Goal: Task Accomplishment & Management: Use online tool/utility

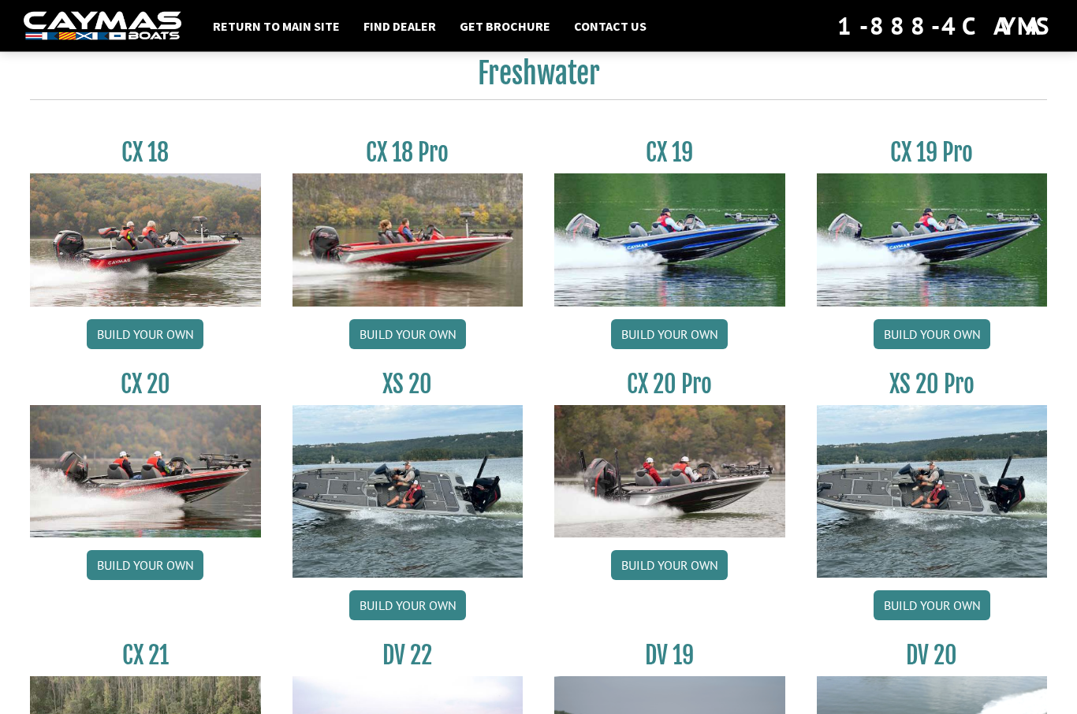
scroll to position [1304, 0]
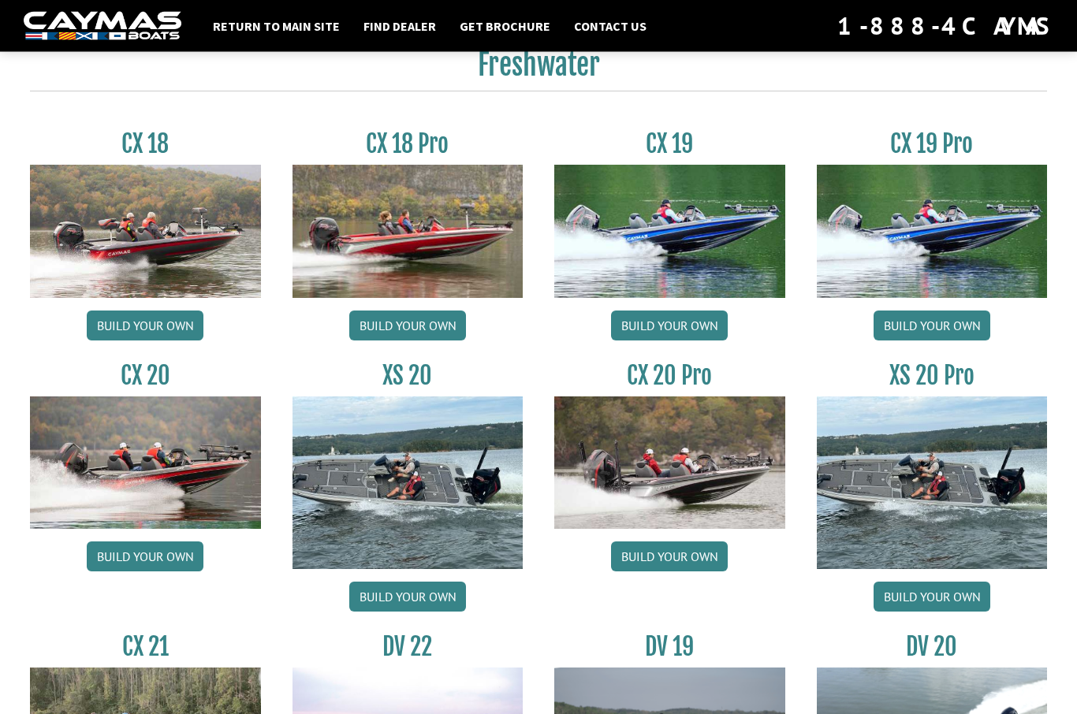
click at [696, 335] on link "Build your own" at bounding box center [669, 326] width 117 height 30
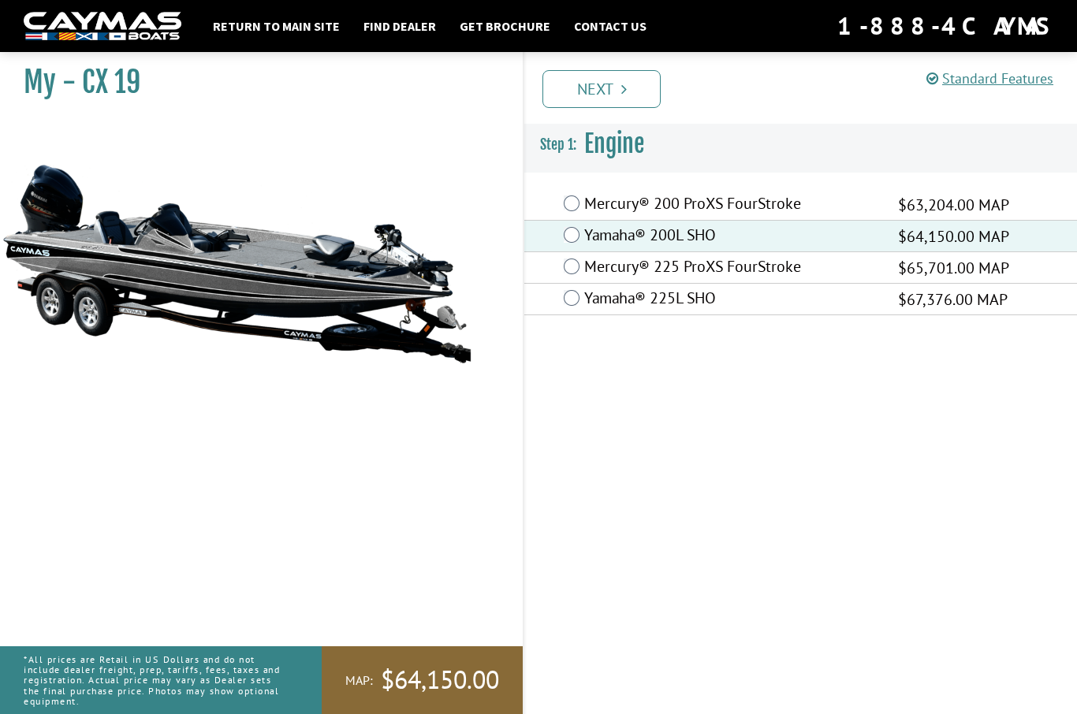
click at [625, 97] on link "Next" at bounding box center [602, 89] width 118 height 38
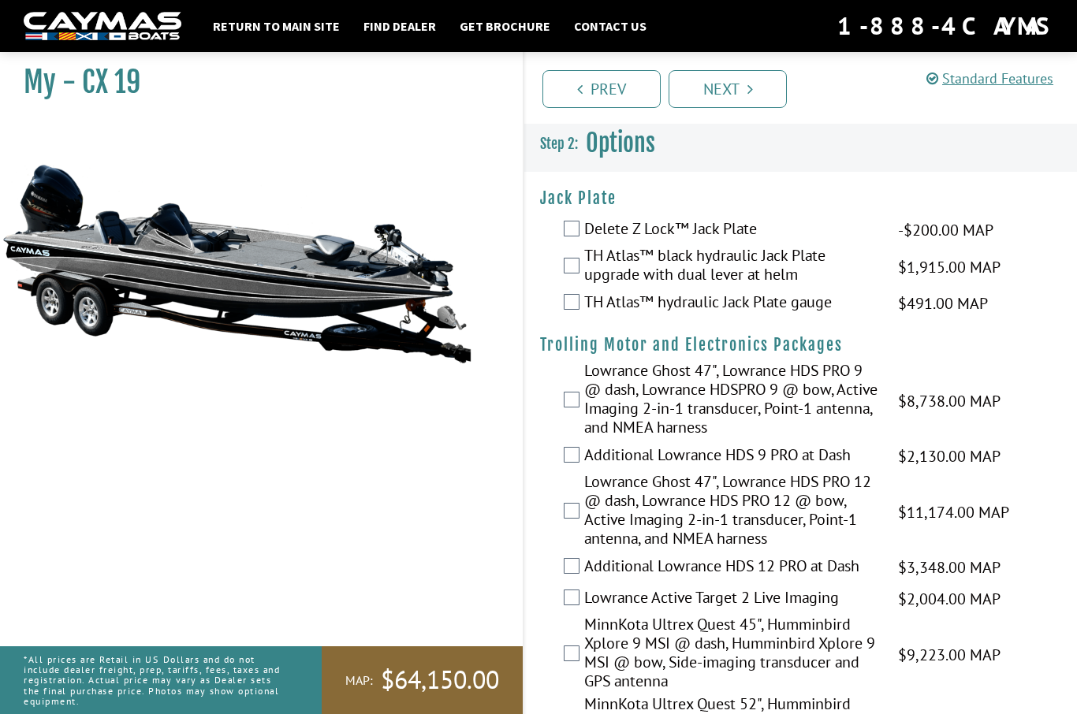
click at [766, 103] on link "Next" at bounding box center [728, 89] width 118 height 38
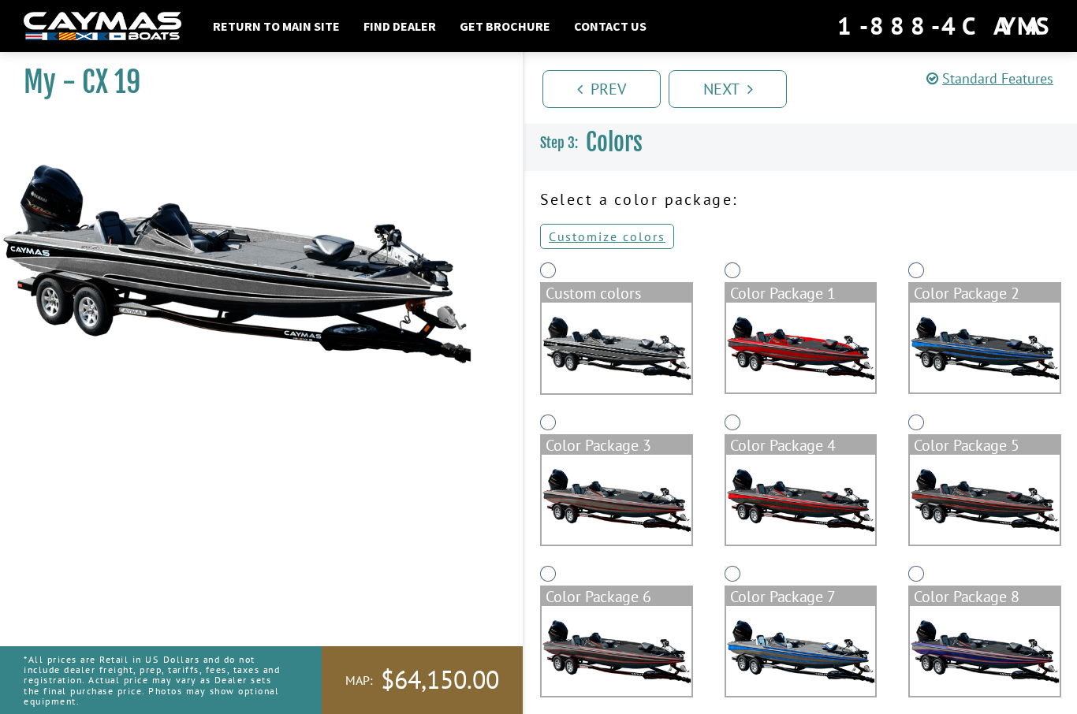
click at [749, 95] on icon "Pagination" at bounding box center [751, 89] width 6 height 16
click at [610, 93] on link "Prev" at bounding box center [602, 89] width 118 height 38
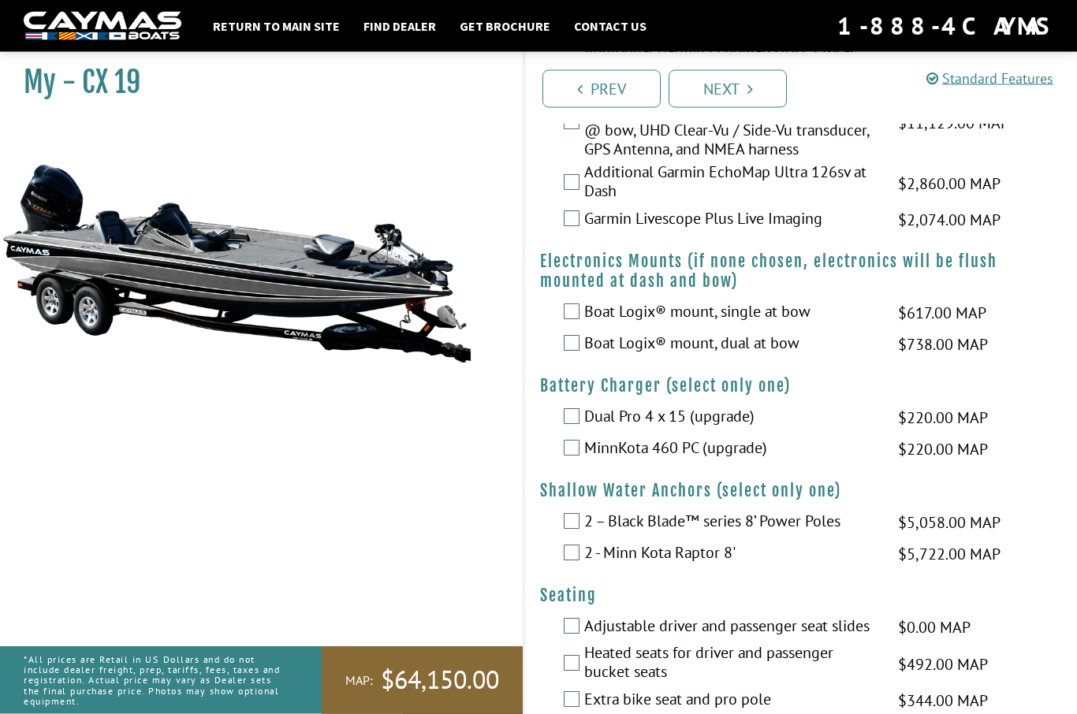
scroll to position [969, 0]
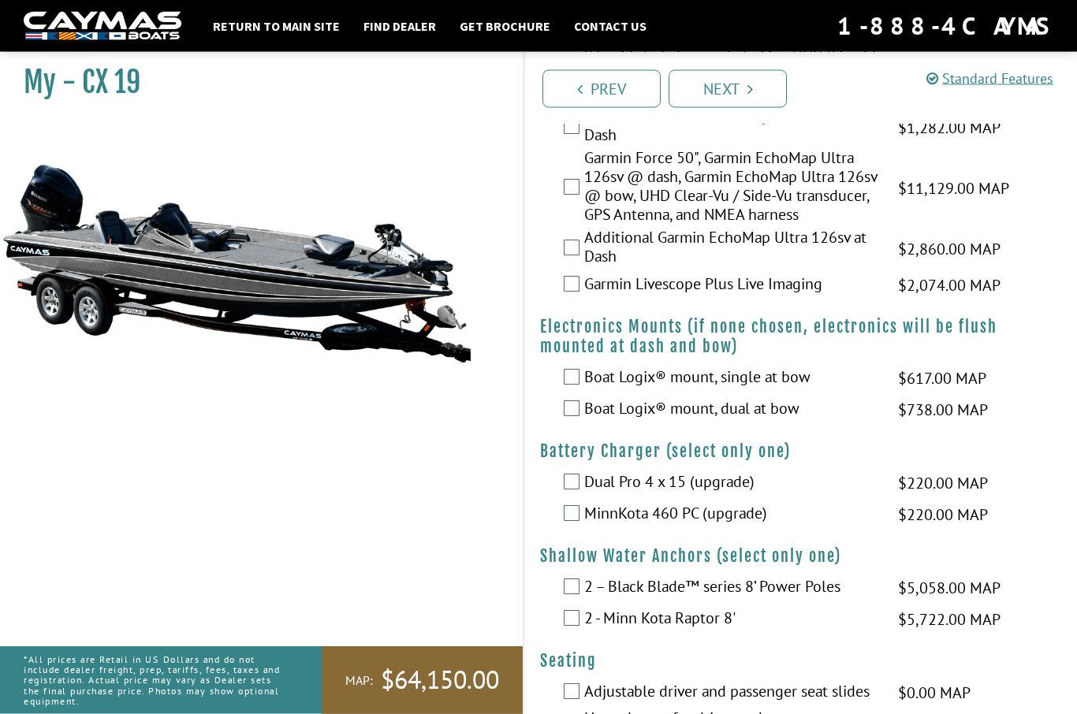
click at [746, 90] on link "Next" at bounding box center [728, 89] width 118 height 38
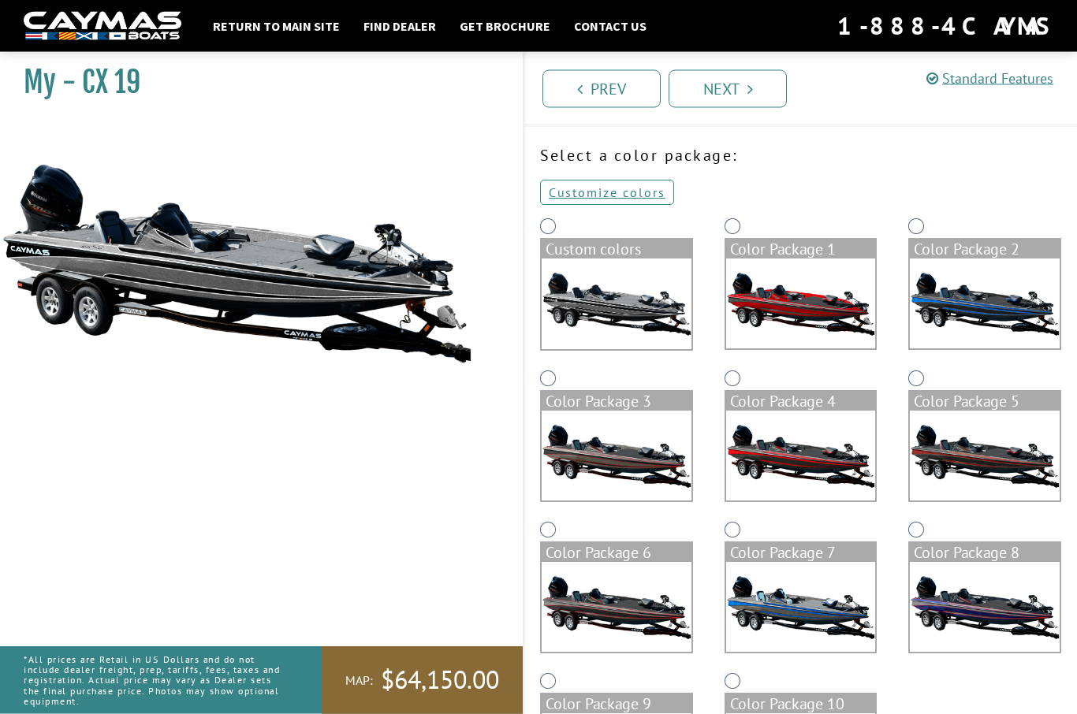
scroll to position [0, 0]
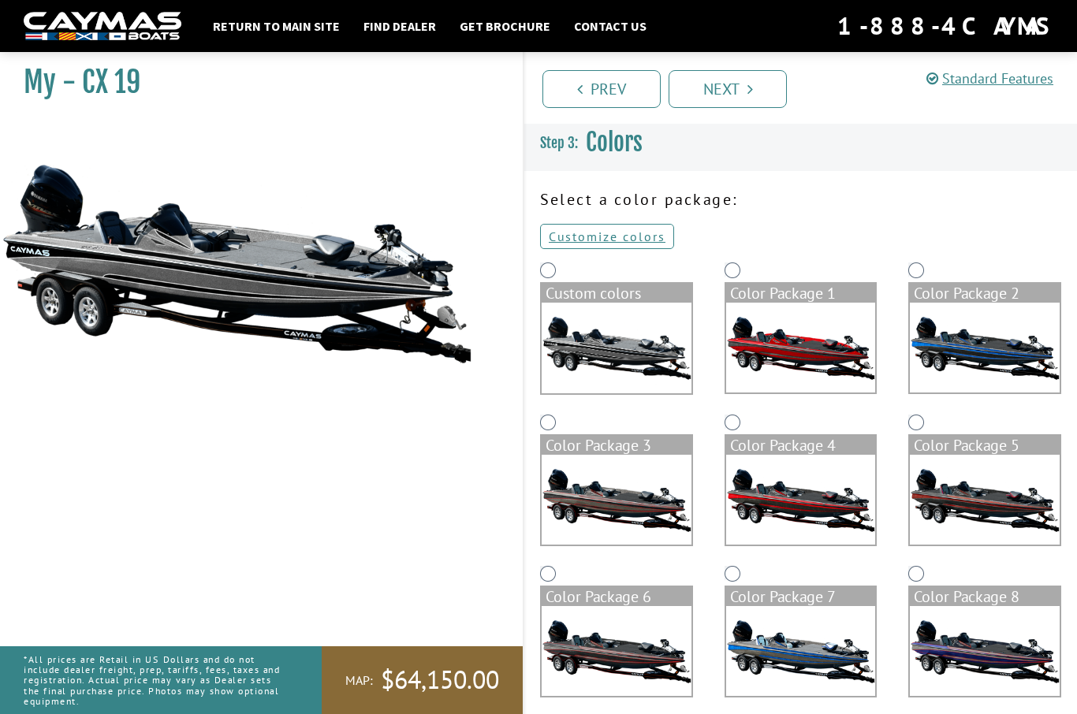
click at [748, 97] on link "Next" at bounding box center [728, 89] width 118 height 38
click at [744, 91] on link "Next" at bounding box center [728, 89] width 118 height 38
click at [748, 97] on link "Next" at bounding box center [728, 89] width 118 height 38
click at [743, 87] on link "Next" at bounding box center [728, 89] width 118 height 38
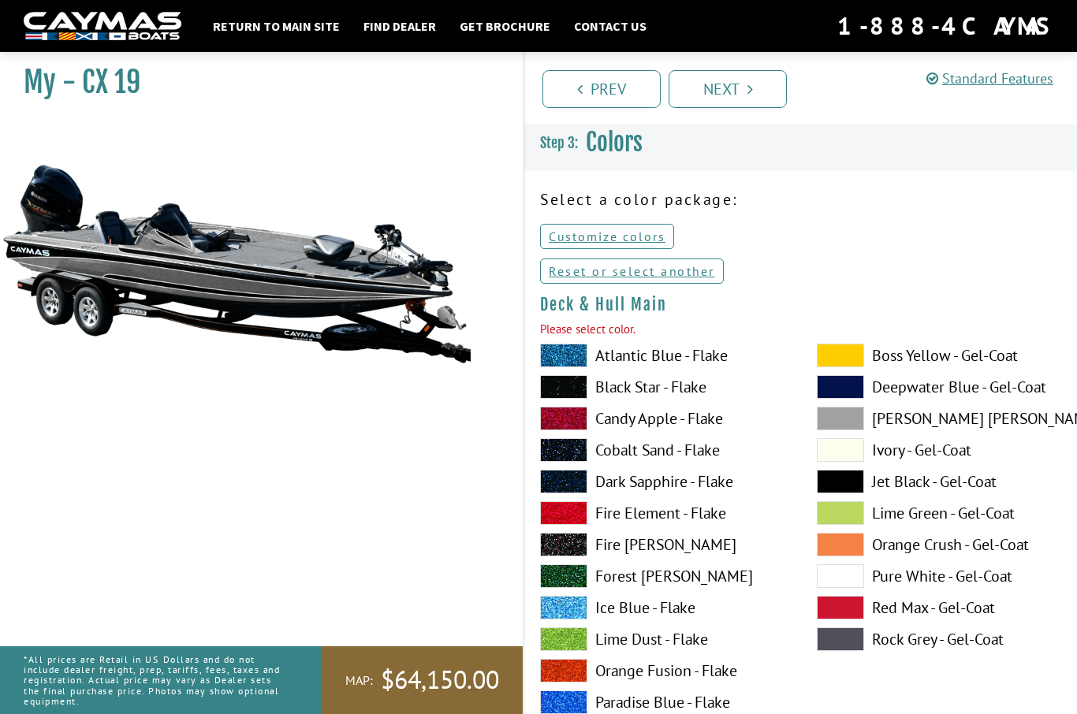
click at [632, 90] on link "Prev" at bounding box center [602, 89] width 118 height 38
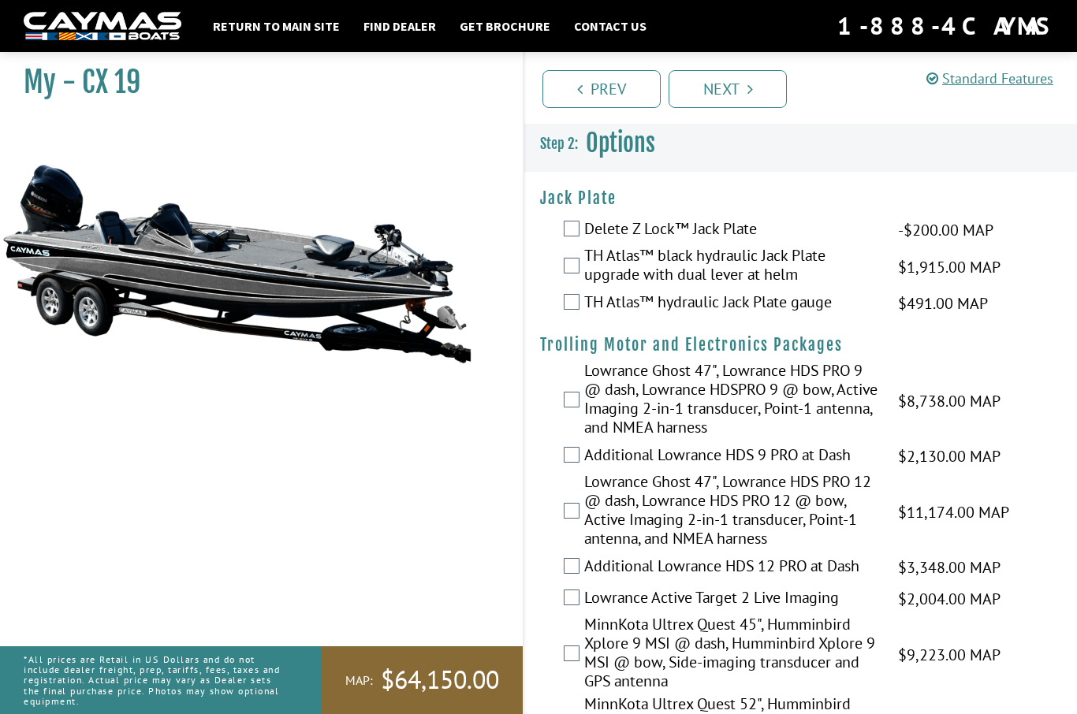
click at [760, 93] on link "Next" at bounding box center [728, 89] width 118 height 38
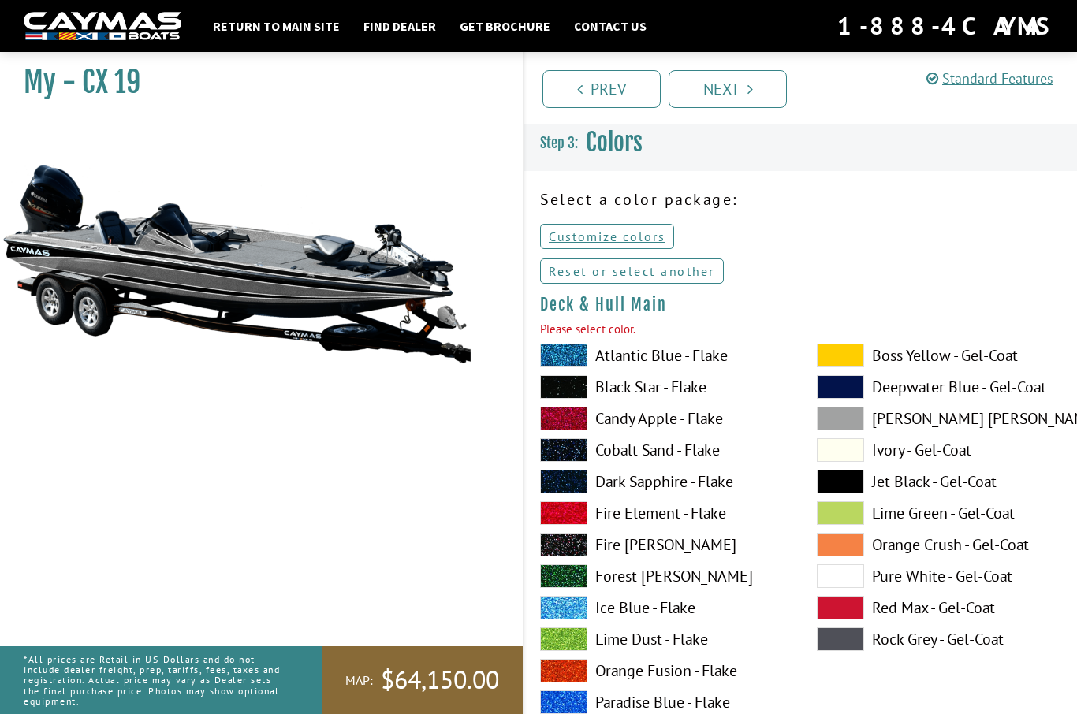
click at [572, 357] on span at bounding box center [563, 356] width 47 height 24
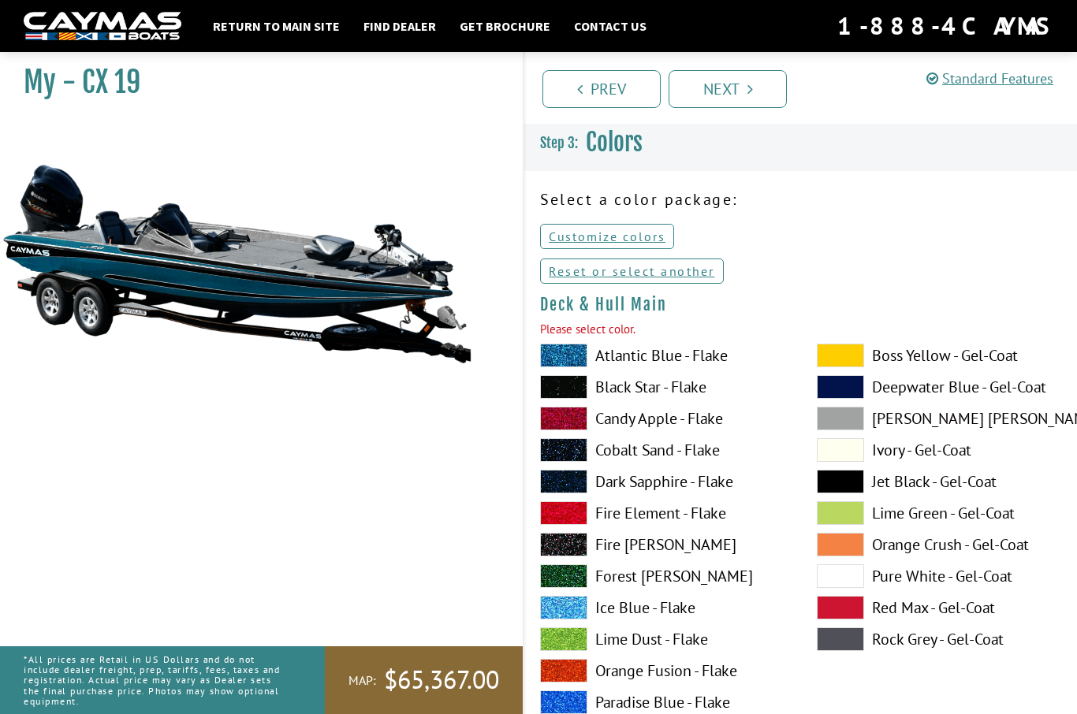
click at [760, 88] on link "Next" at bounding box center [728, 89] width 118 height 38
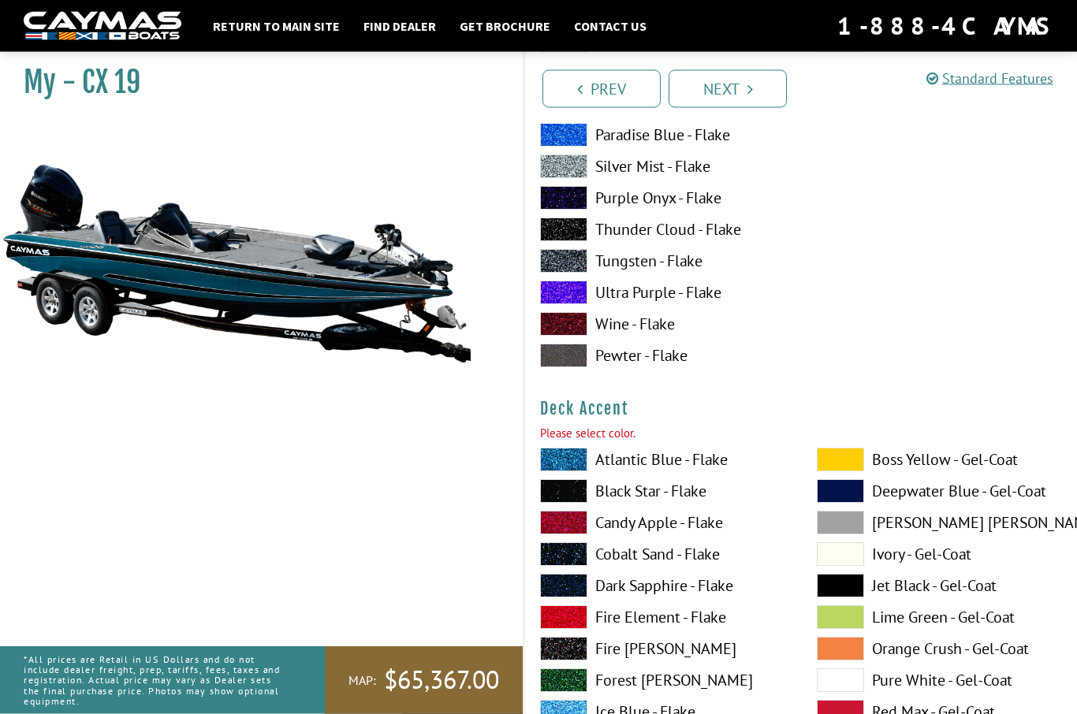
scroll to position [815, 0]
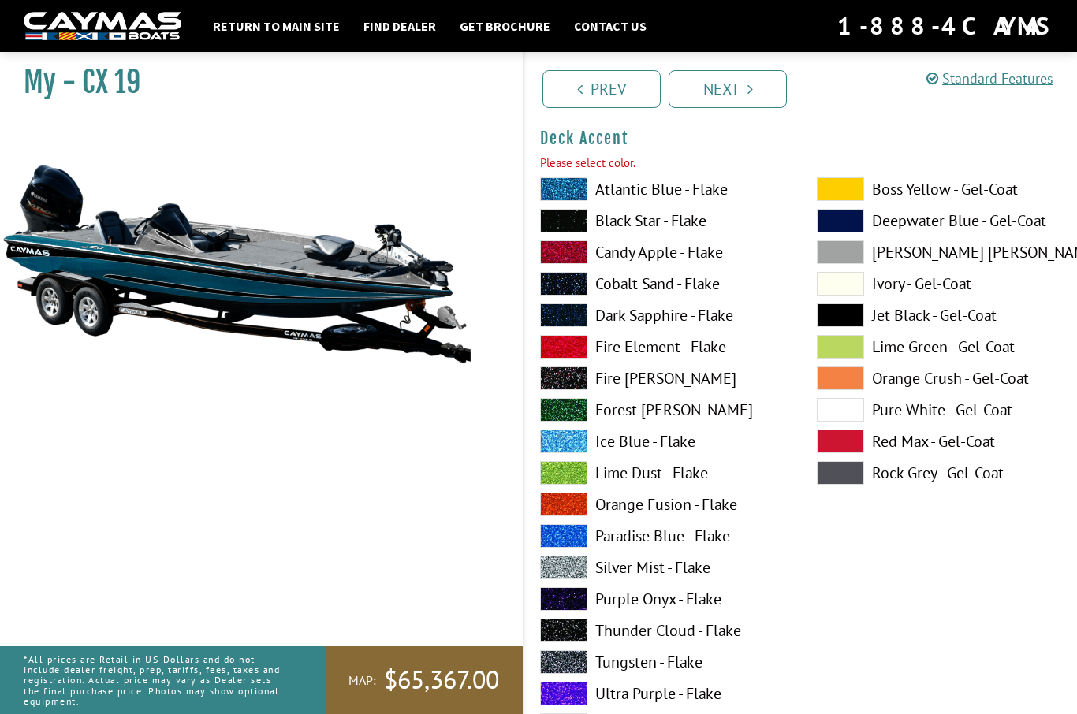
click at [582, 252] on span at bounding box center [563, 253] width 47 height 24
click at [754, 92] on link "Next" at bounding box center [728, 89] width 118 height 38
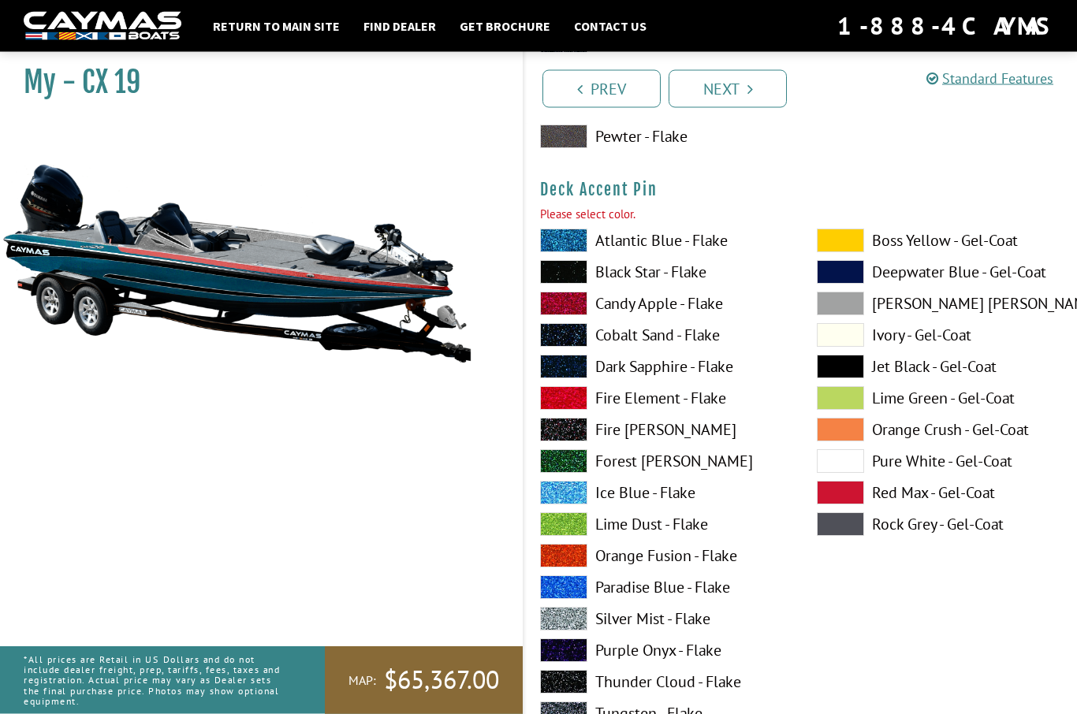
scroll to position [1465, 0]
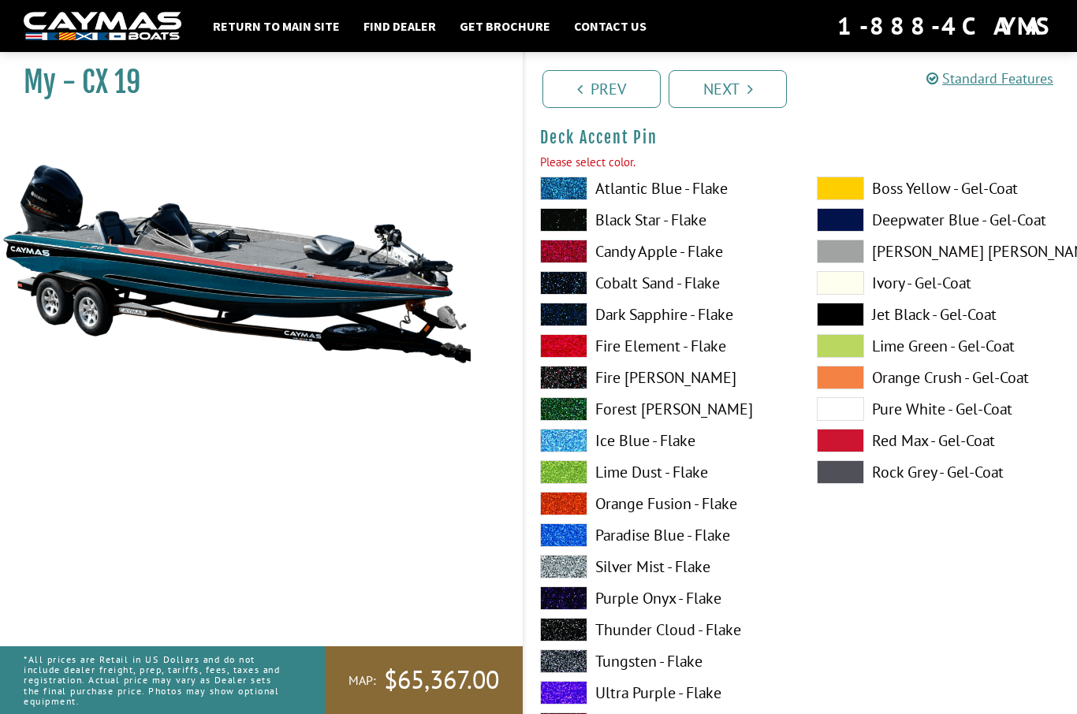
click at [580, 225] on span at bounding box center [563, 220] width 47 height 24
click at [745, 84] on link "Next" at bounding box center [728, 89] width 118 height 38
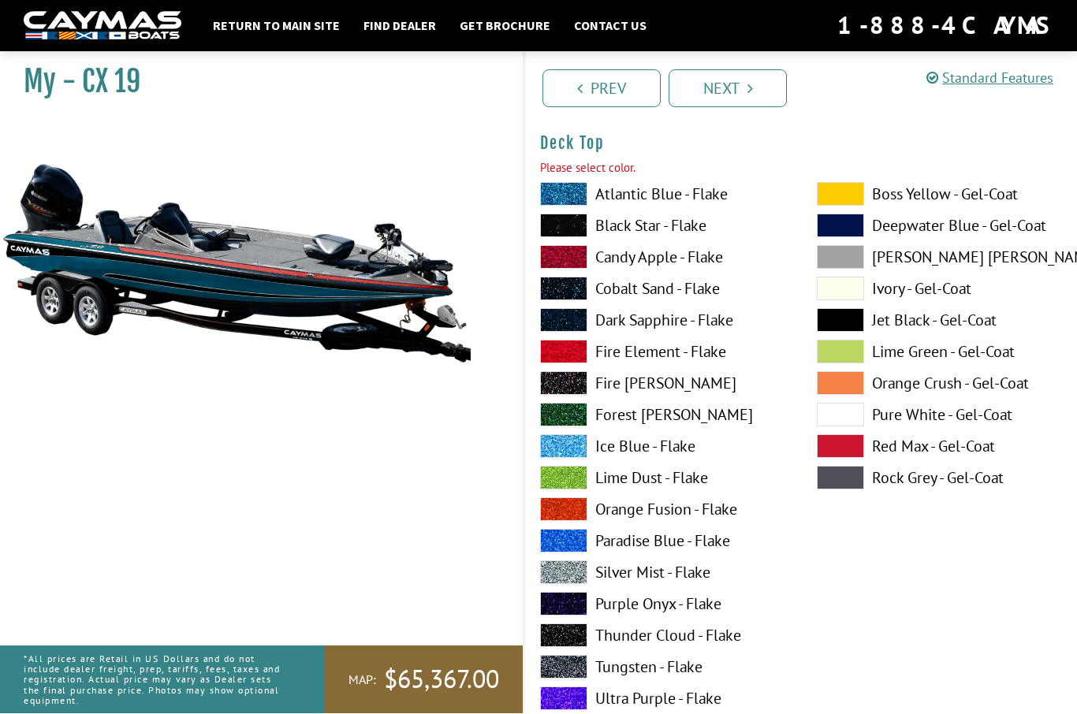
scroll to position [2115, 0]
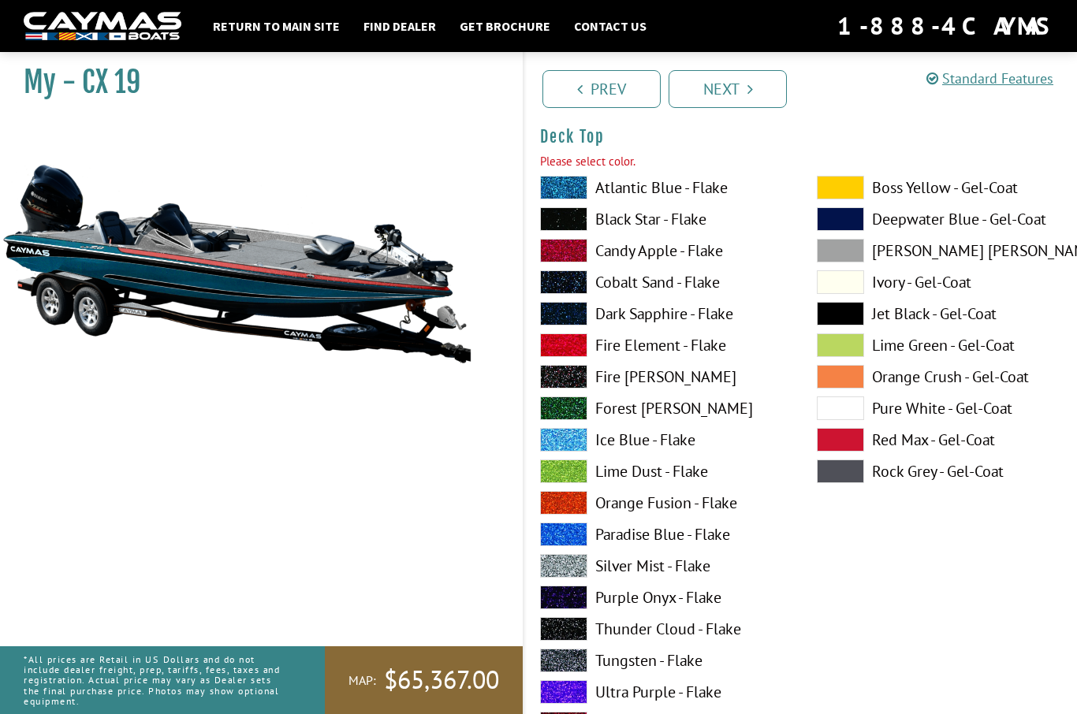
click at [580, 285] on span at bounding box center [563, 282] width 47 height 24
click at [746, 89] on link "Next" at bounding box center [728, 89] width 118 height 38
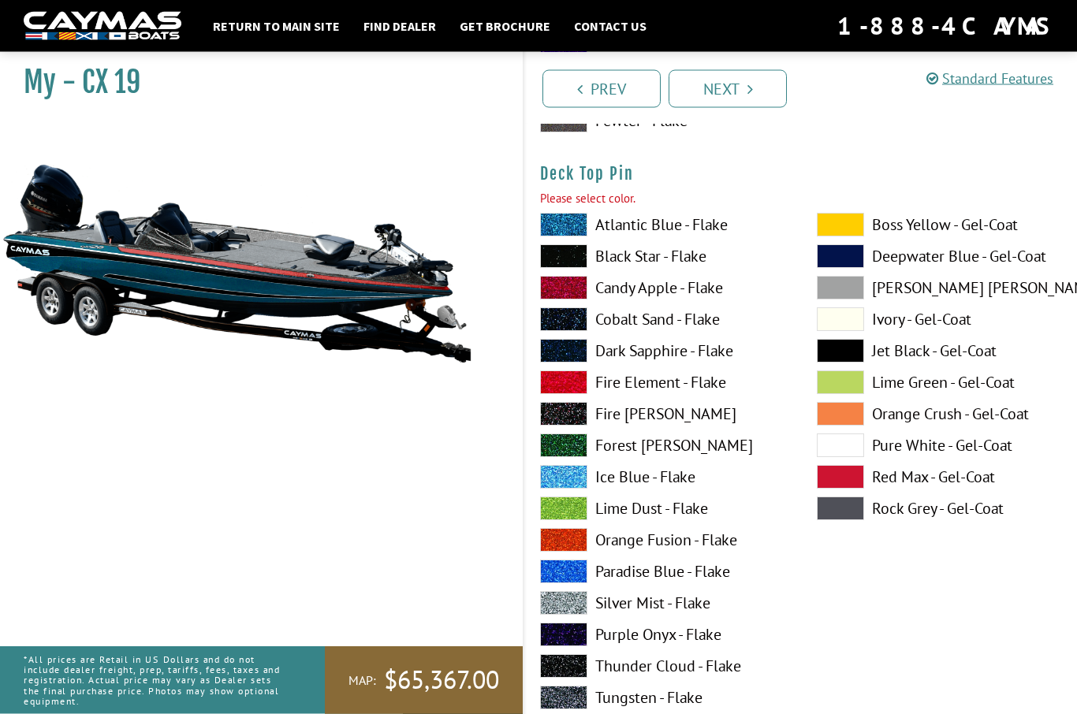
scroll to position [2765, 0]
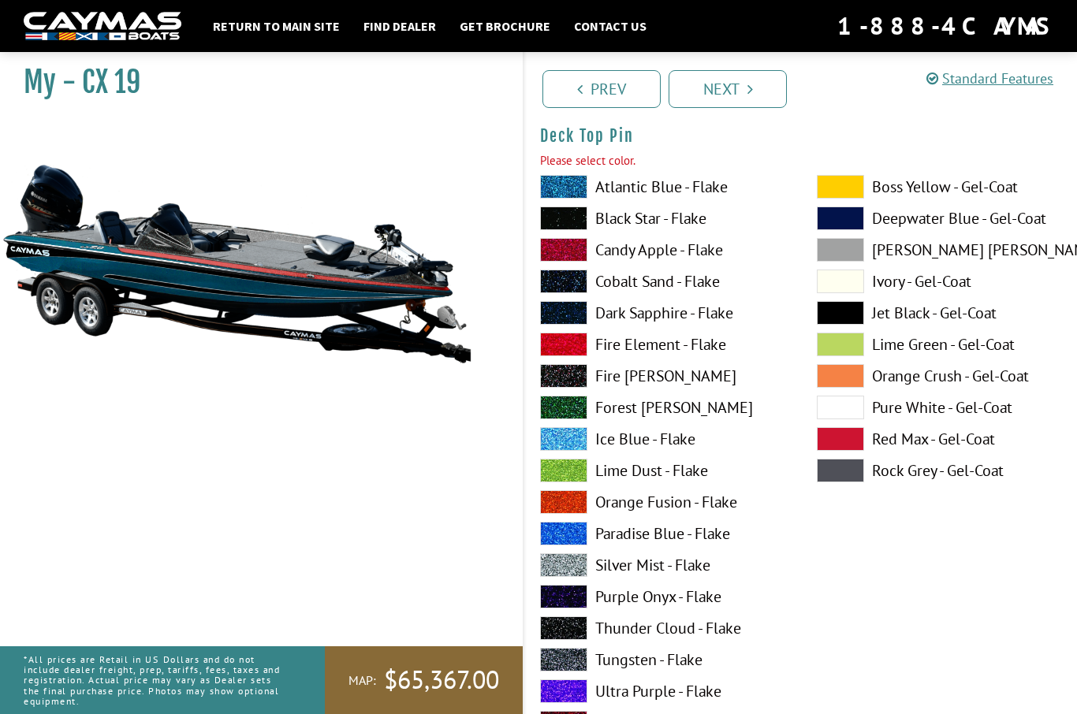
click at [580, 306] on span at bounding box center [563, 313] width 47 height 24
click at [741, 95] on link "Next" at bounding box center [728, 89] width 118 height 38
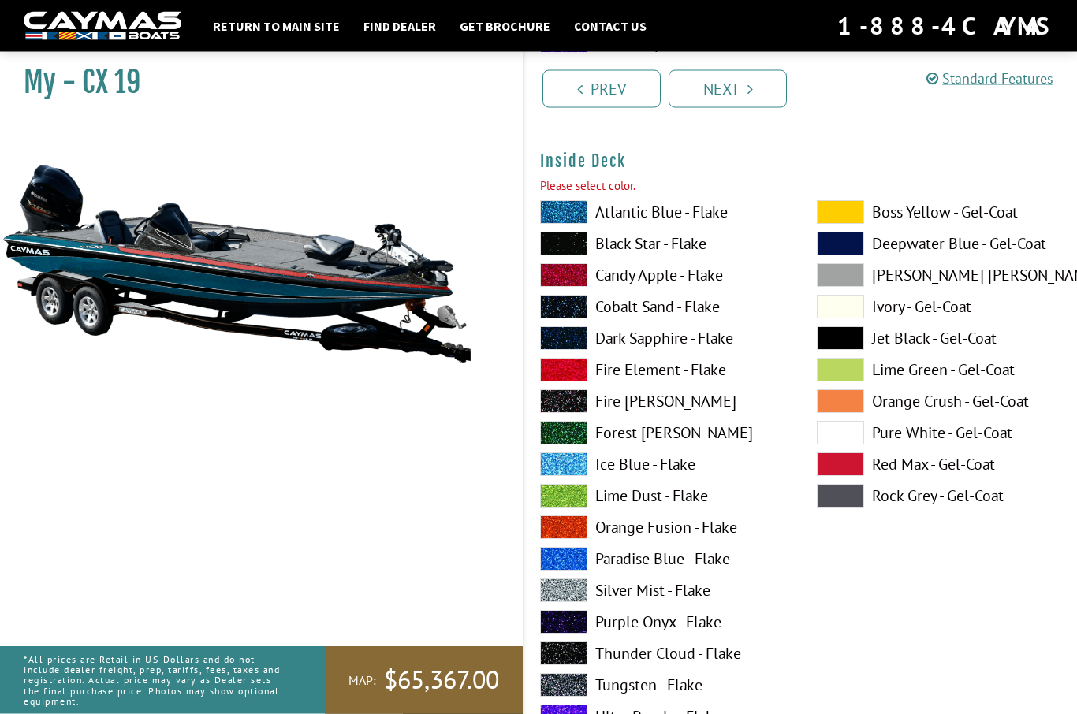
scroll to position [3414, 0]
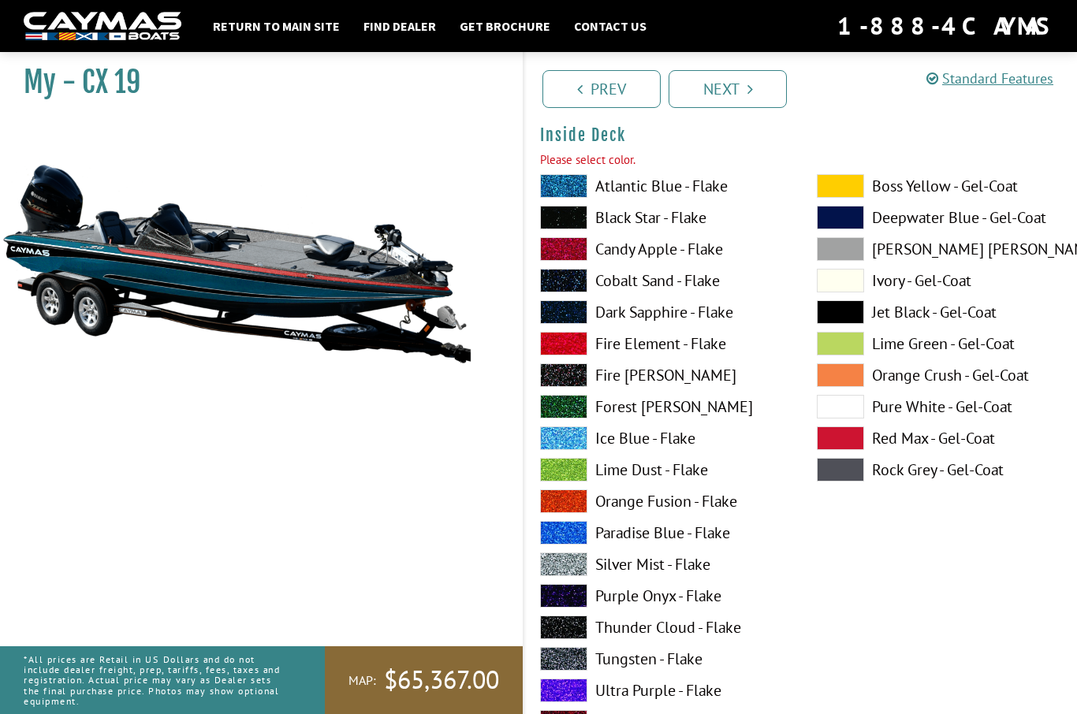
click at [569, 356] on span at bounding box center [563, 344] width 47 height 24
click at [753, 93] on link "Next" at bounding box center [728, 89] width 118 height 38
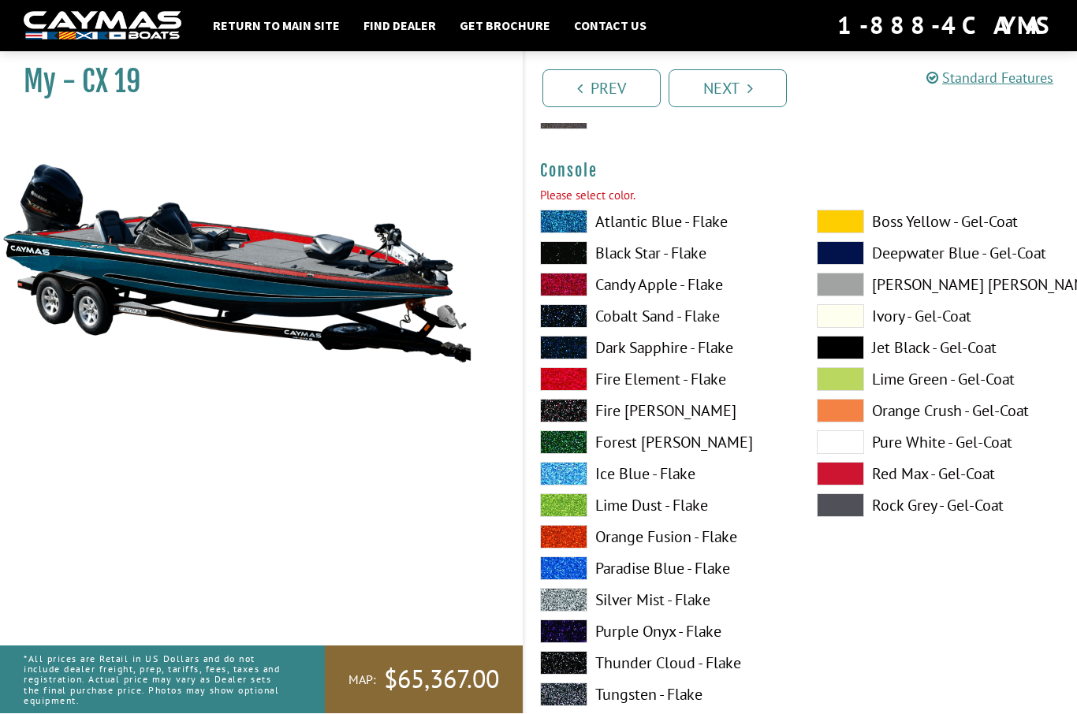
click at [563, 417] on span at bounding box center [563, 412] width 47 height 24
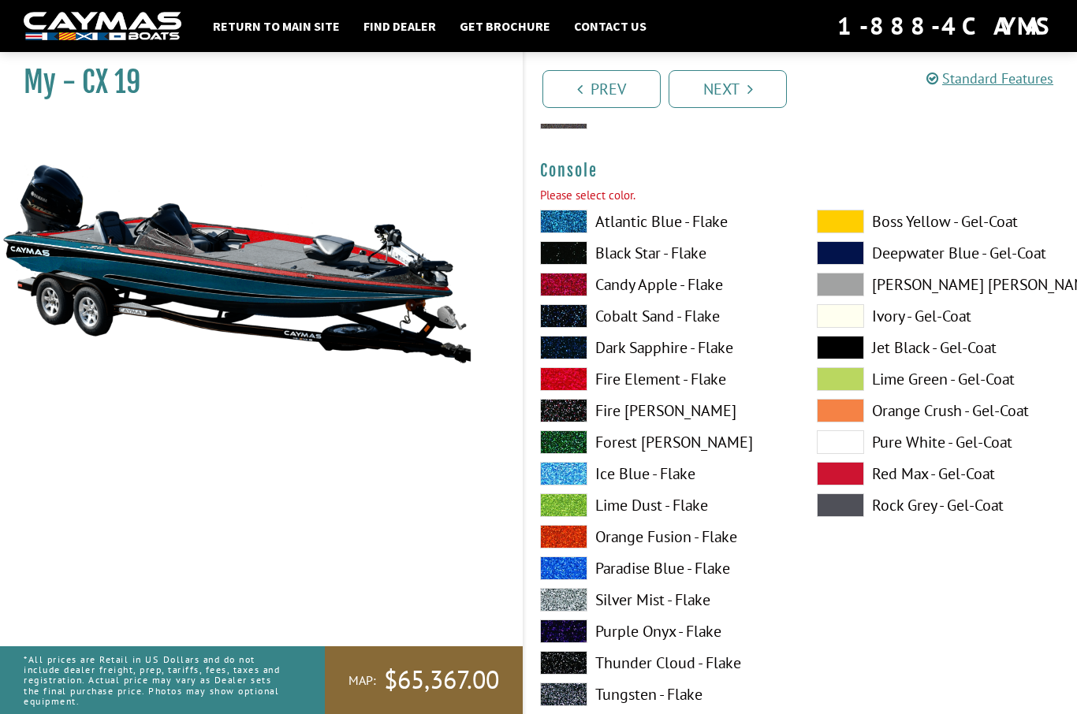
click at [583, 378] on span at bounding box center [563, 379] width 47 height 24
click at [762, 80] on link "Next" at bounding box center [728, 89] width 118 height 38
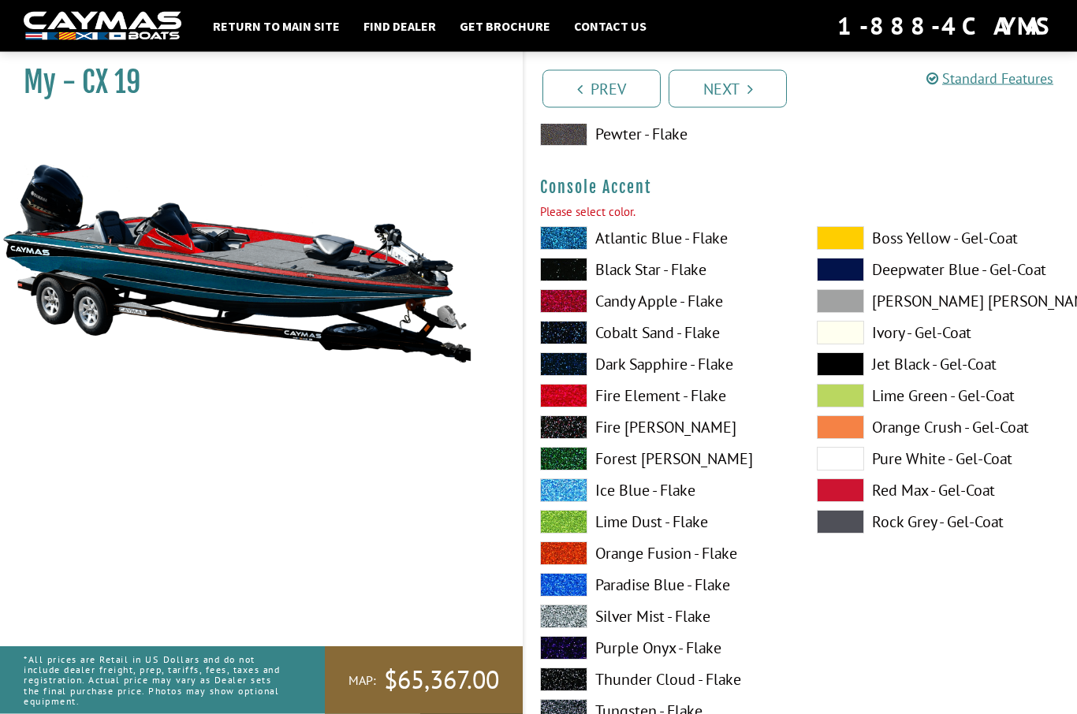
scroll to position [4714, 0]
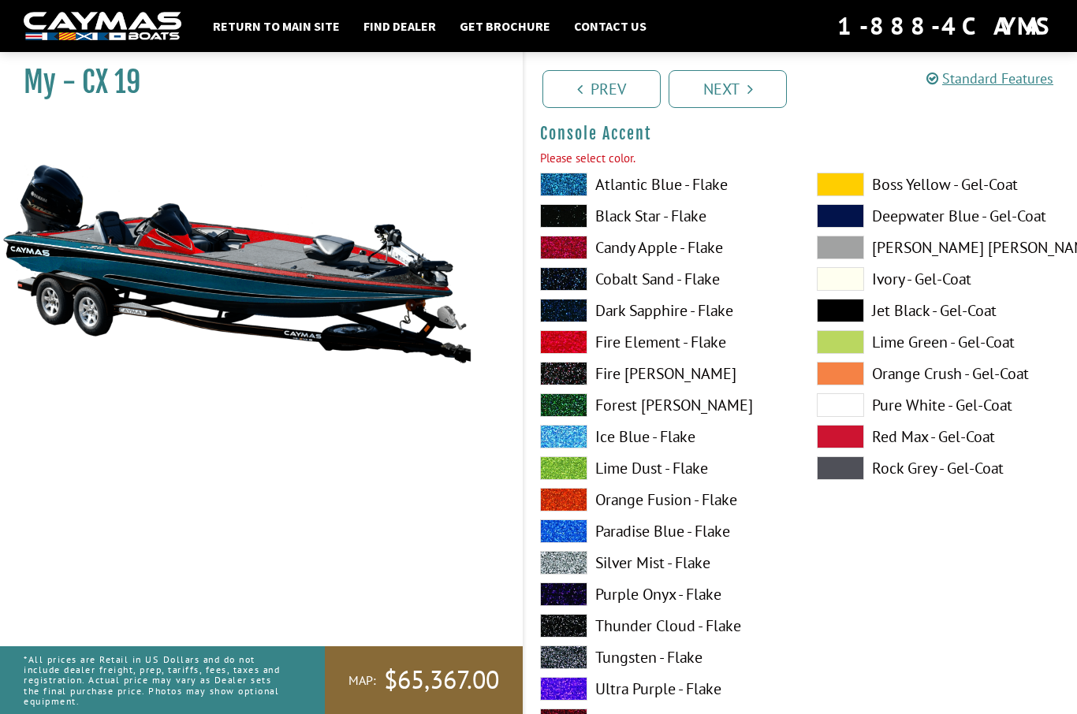
click at [596, 402] on label "Forest Green - Flake" at bounding box center [662, 405] width 245 height 24
click at [743, 91] on link "Next" at bounding box center [728, 89] width 118 height 38
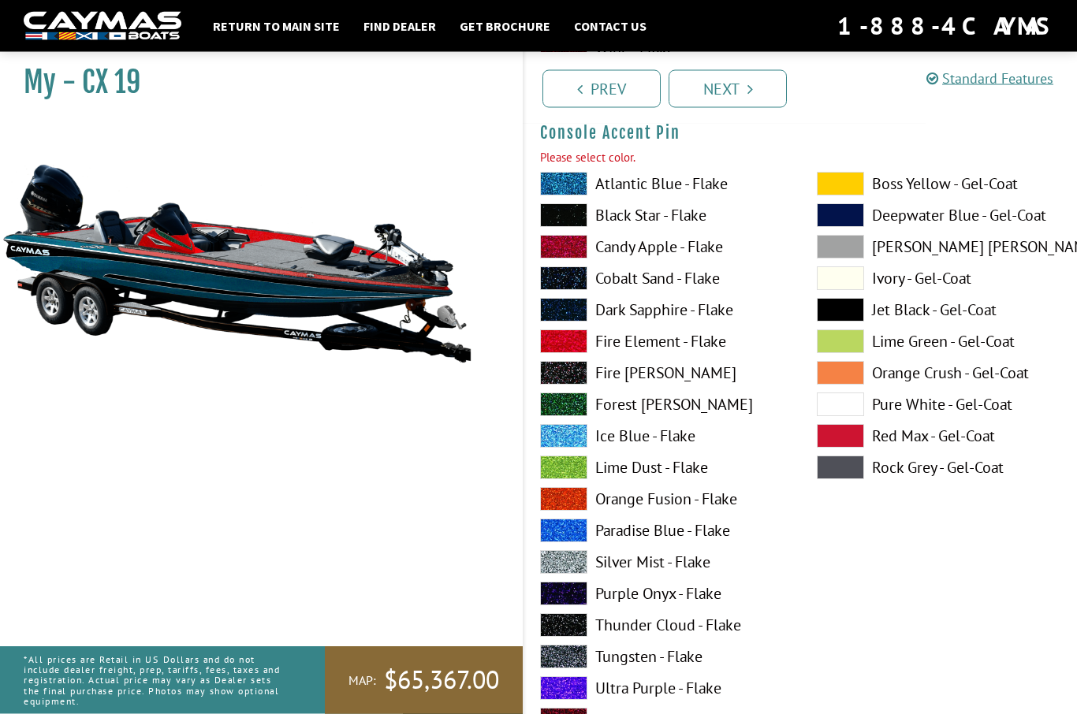
click at [595, 369] on label "Fire Fox - Flake" at bounding box center [662, 374] width 245 height 24
click at [584, 377] on span at bounding box center [563, 373] width 47 height 24
click at [761, 86] on link "Next" at bounding box center [728, 89] width 118 height 38
click at [743, 103] on link "Next" at bounding box center [728, 89] width 118 height 38
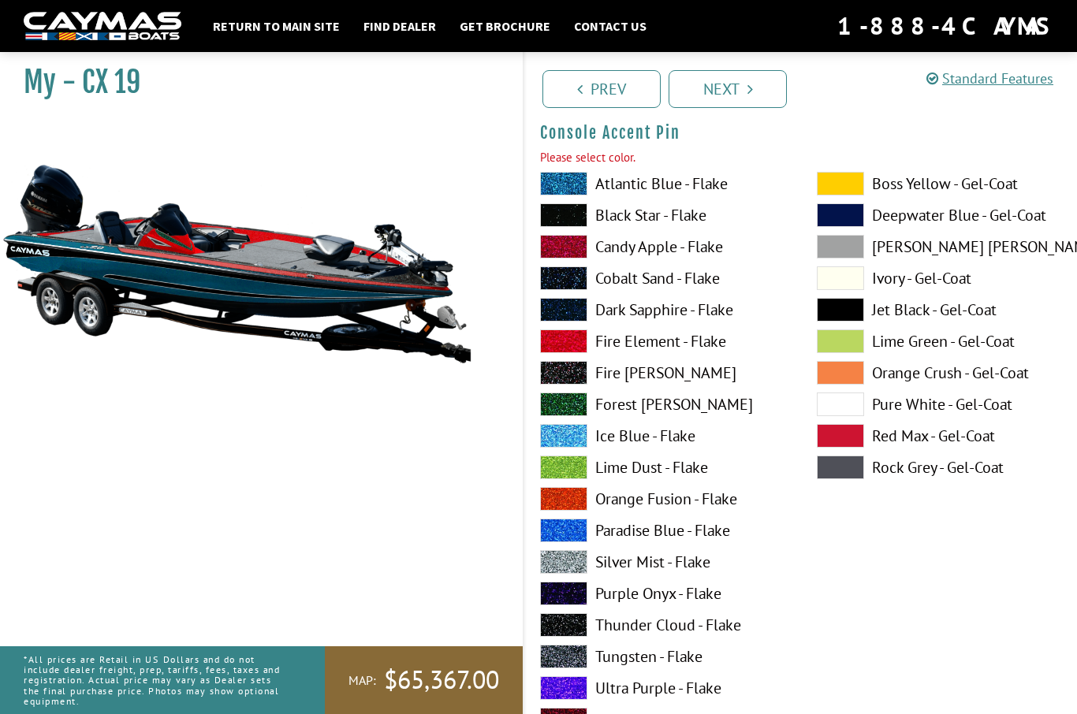
click at [736, 84] on link "Next" at bounding box center [728, 89] width 118 height 38
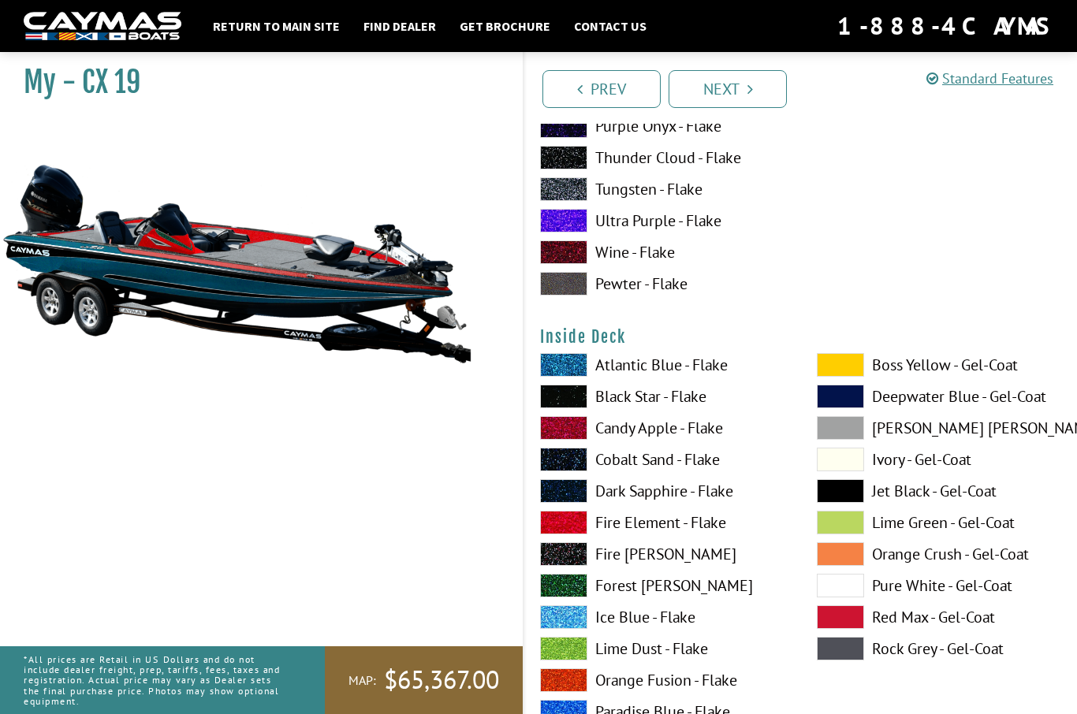
scroll to position [3203, 0]
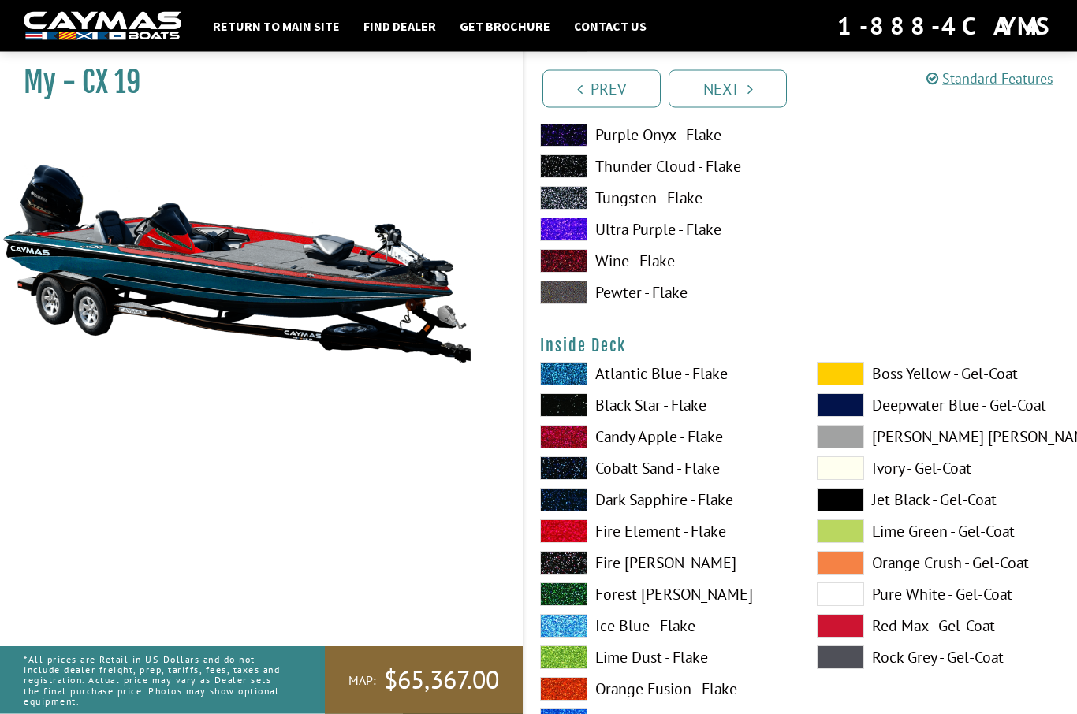
click at [310, 27] on link "Return to main site" at bounding box center [276, 26] width 143 height 21
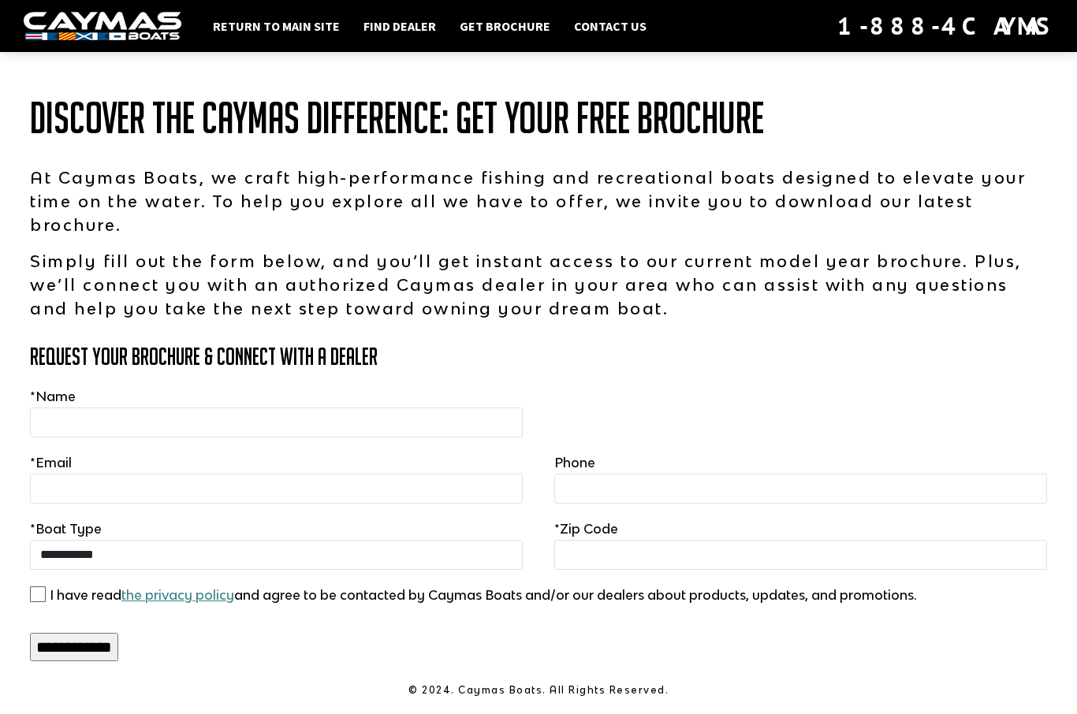
click at [293, 28] on link "Return to main site" at bounding box center [276, 26] width 143 height 21
